Goal: Information Seeking & Learning: Learn about a topic

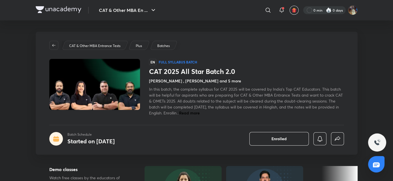
click at [329, 7] on div at bounding box center [324, 10] width 42 height 8
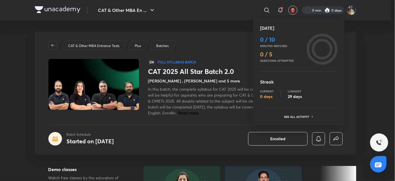
click at [329, 7] on div at bounding box center [197, 90] width 395 height 181
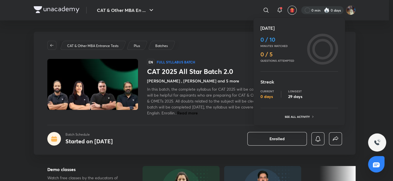
click at [329, 7] on div "[DATE] 0 / 10 Minutes watched 0 / 5 Questions attempted Streak Current 0 days L…" at bounding box center [196, 90] width 393 height 181
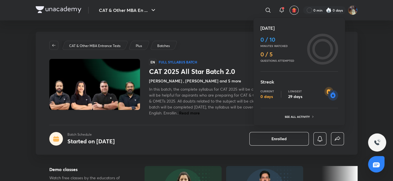
click at [329, 7] on div "[DATE] 0 / 10 Minutes watched 0 / 5 Questions attempted Streak Current 0 days L…" at bounding box center [196, 90] width 393 height 181
